Goal: Information Seeking & Learning: Learn about a topic

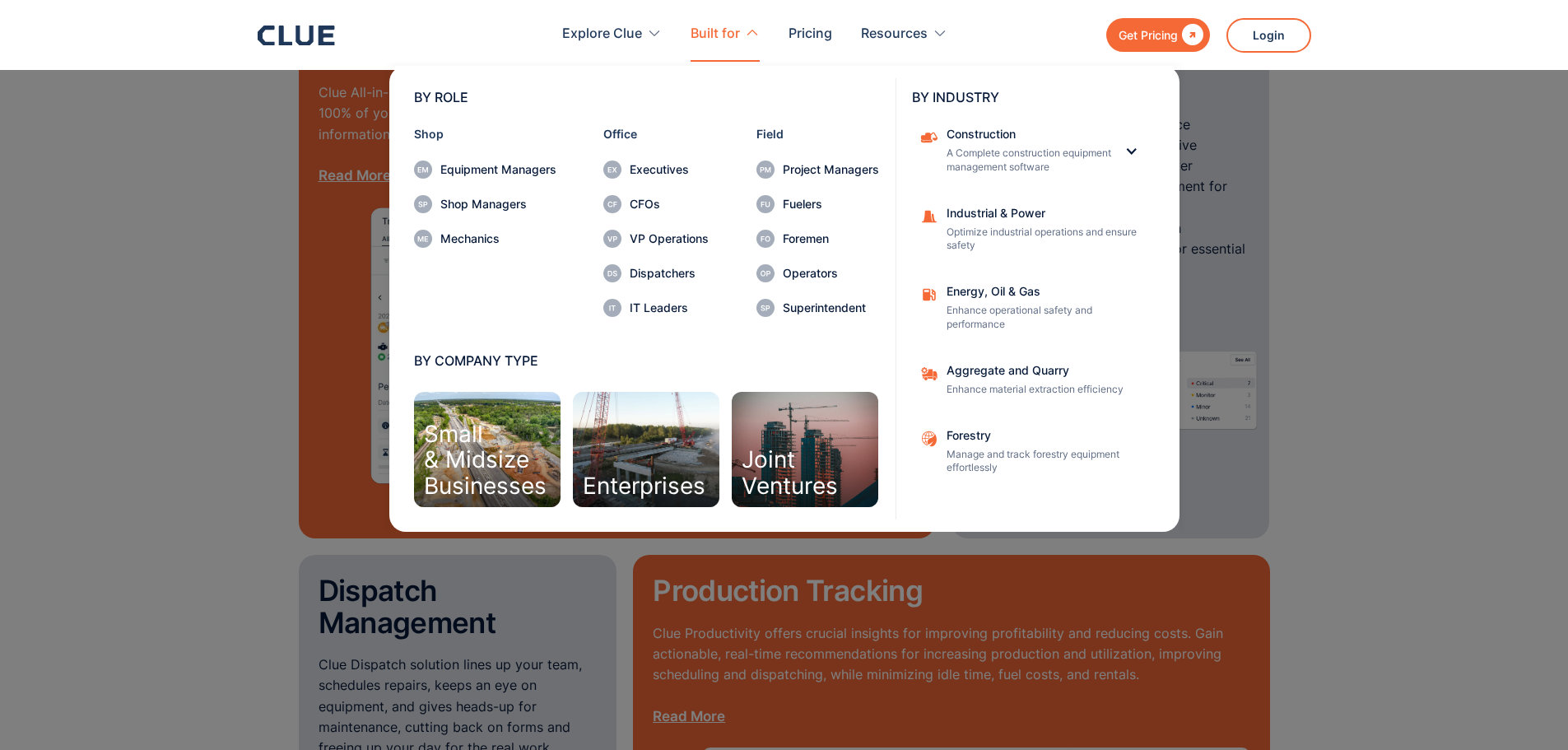
scroll to position [1811, 0]
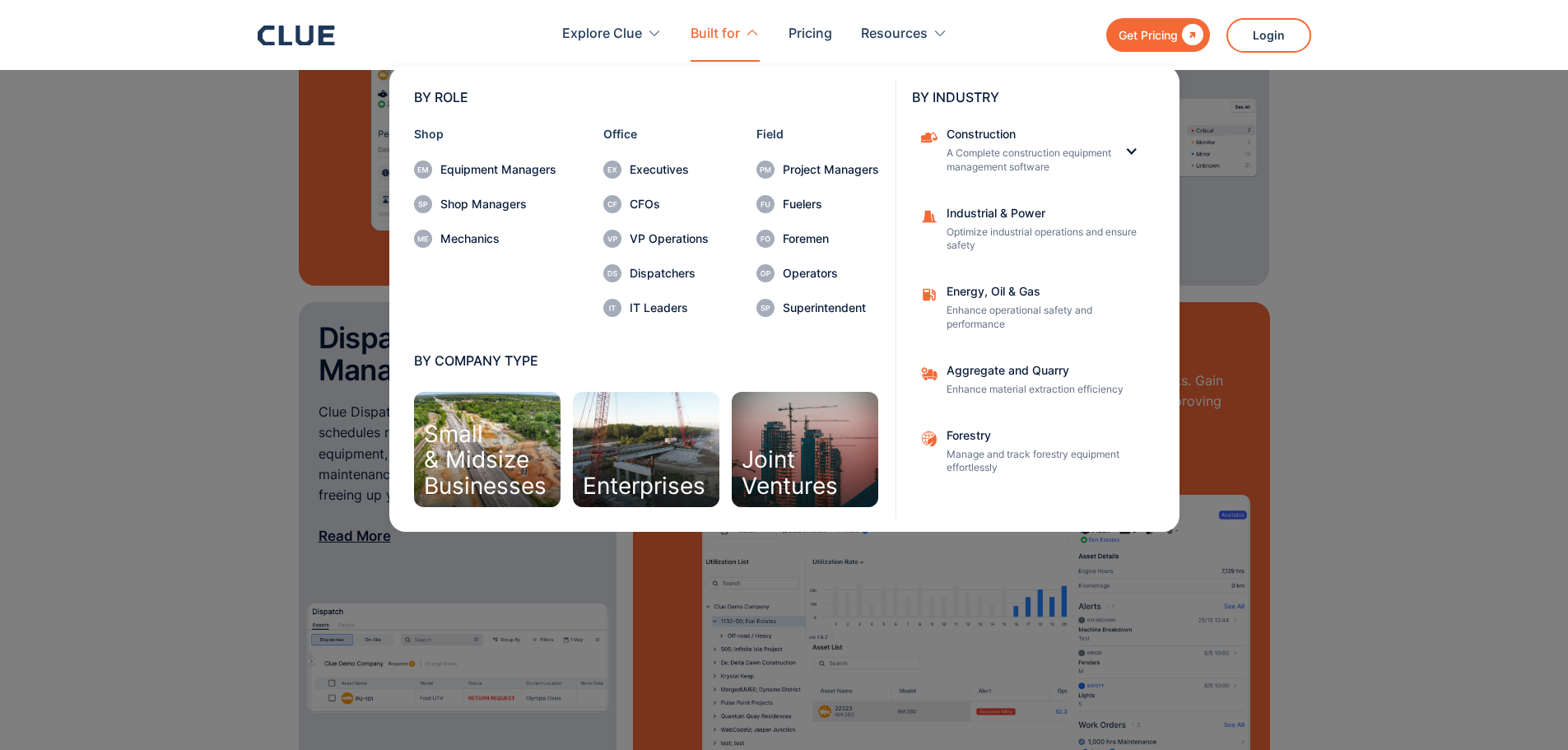
click at [468, 446] on div "Small & Midsize Businesses" at bounding box center [485, 460] width 122 height 77
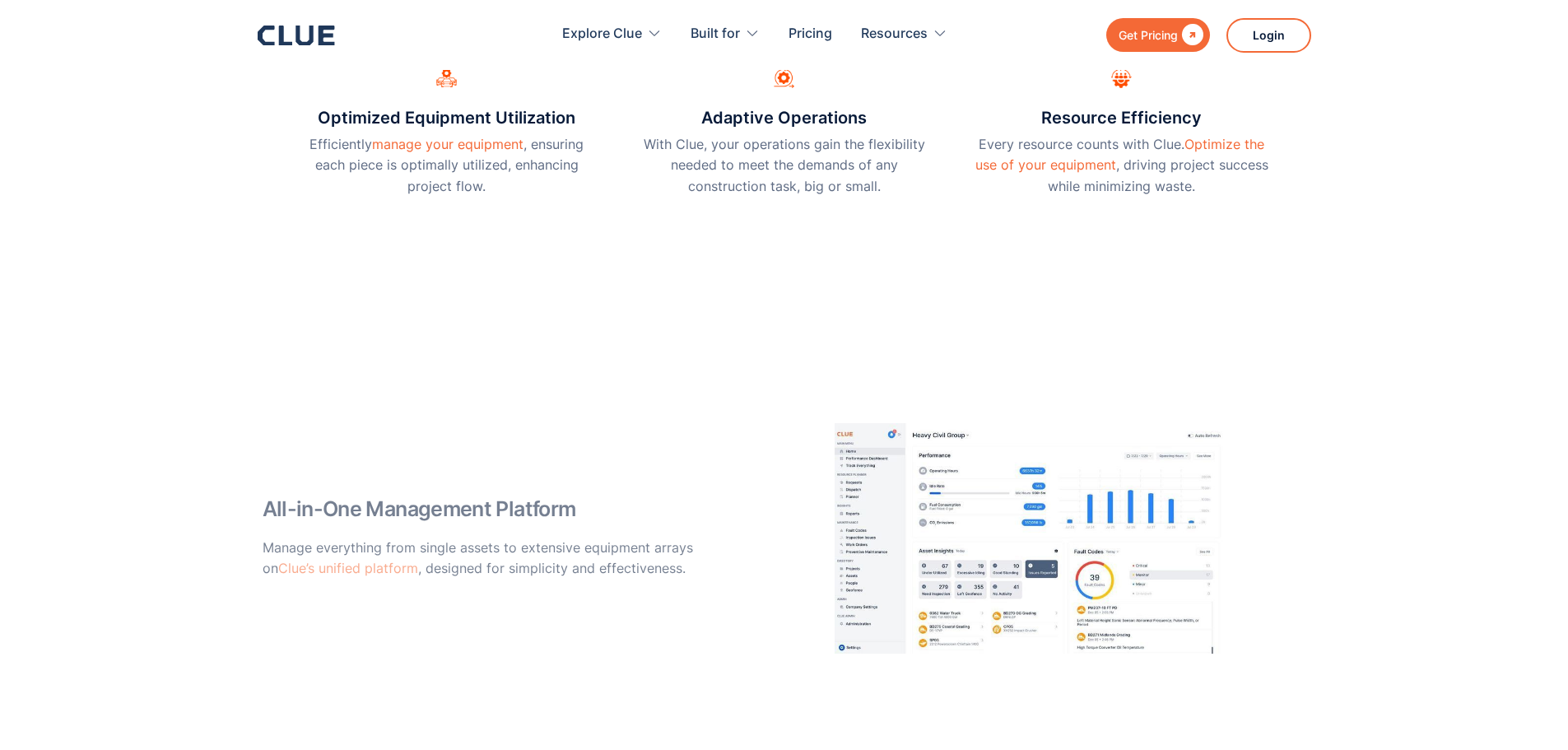
scroll to position [659, 0]
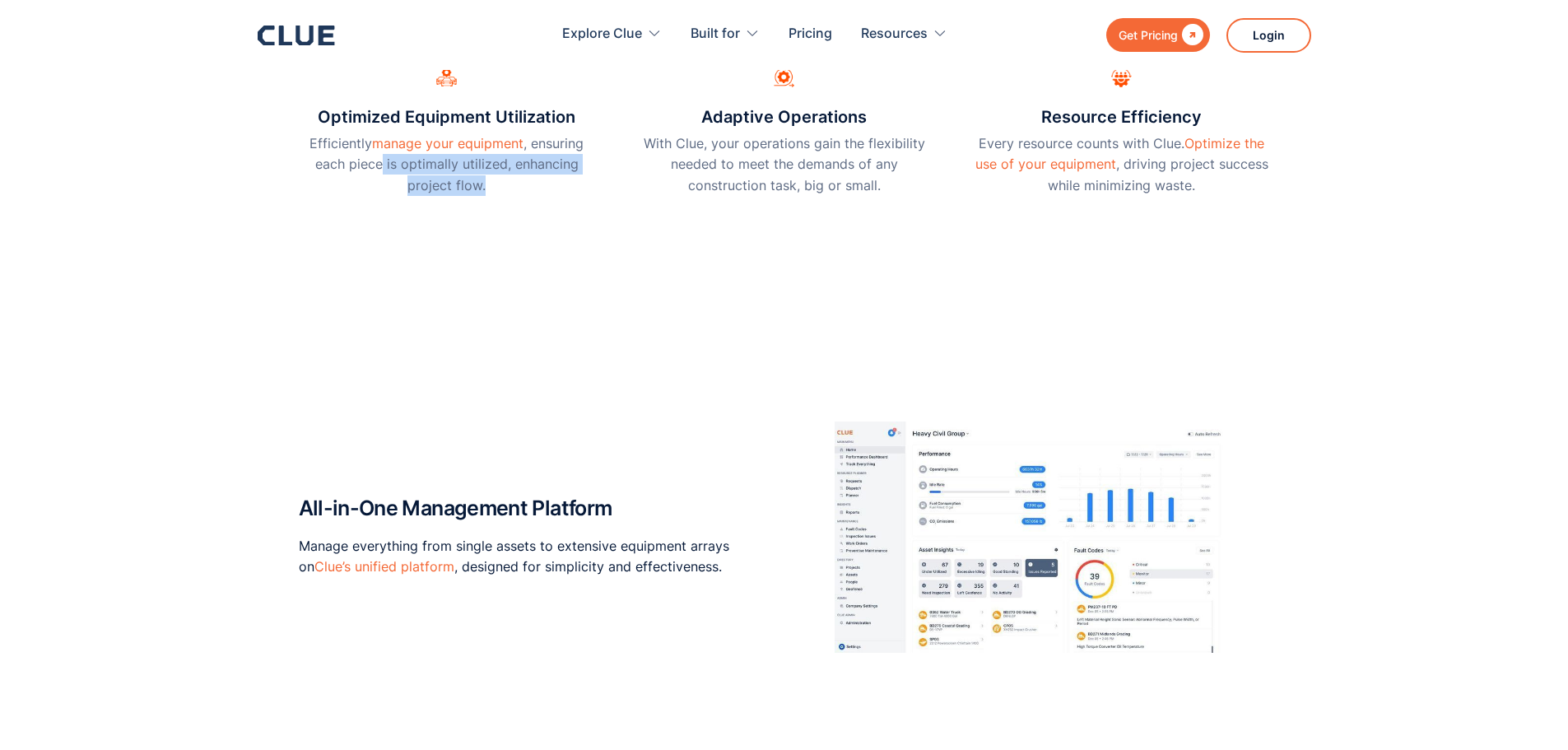
drag, startPoint x: 442, startPoint y: 171, endPoint x: 577, endPoint y: 189, distance: 136.2
click at [577, 189] on p "Efficiently manage your equipment , ensuring each piece is optimally utilized, …" at bounding box center [448, 164] width 297 height 63
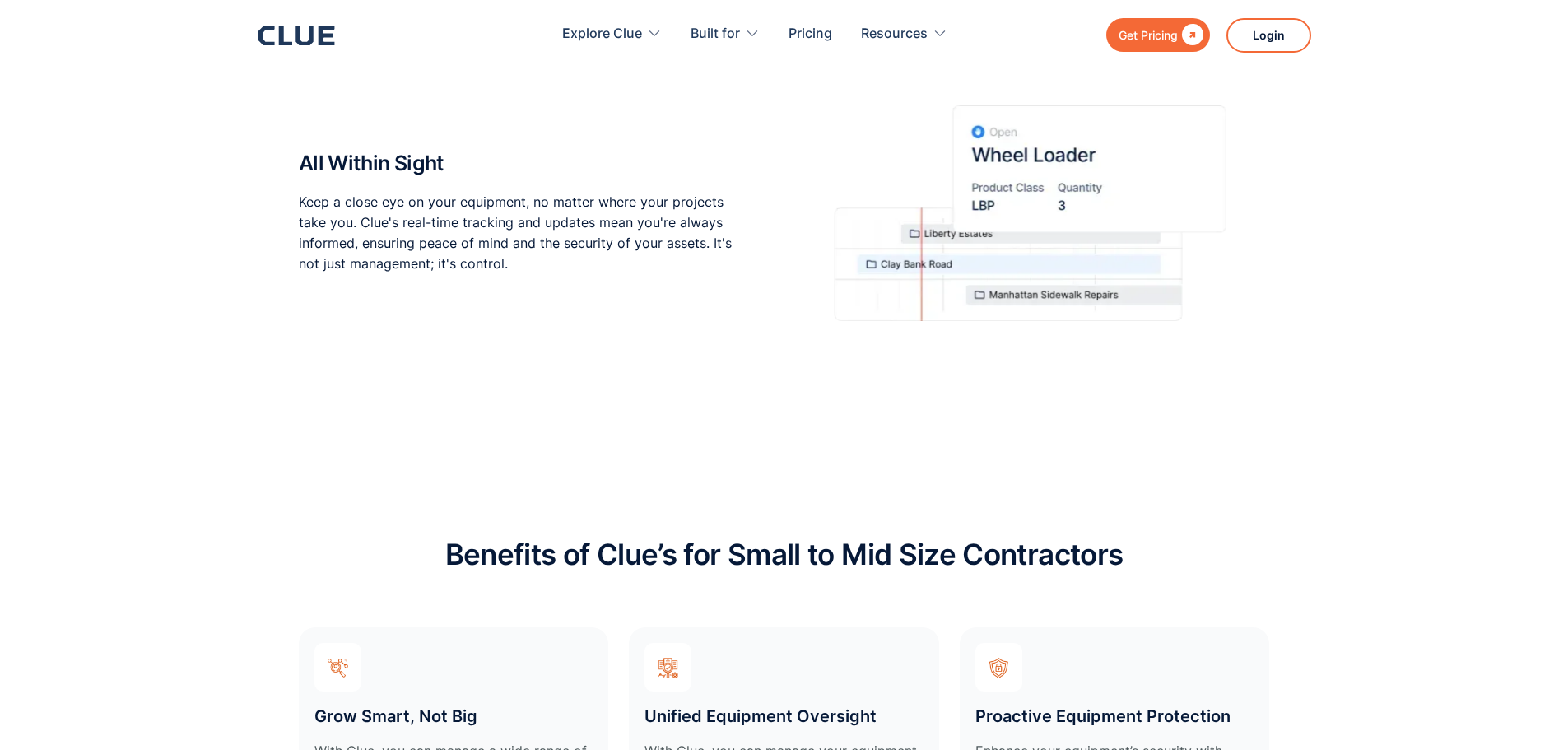
scroll to position [3705, 0]
